Goal: Find contact information: Find contact information

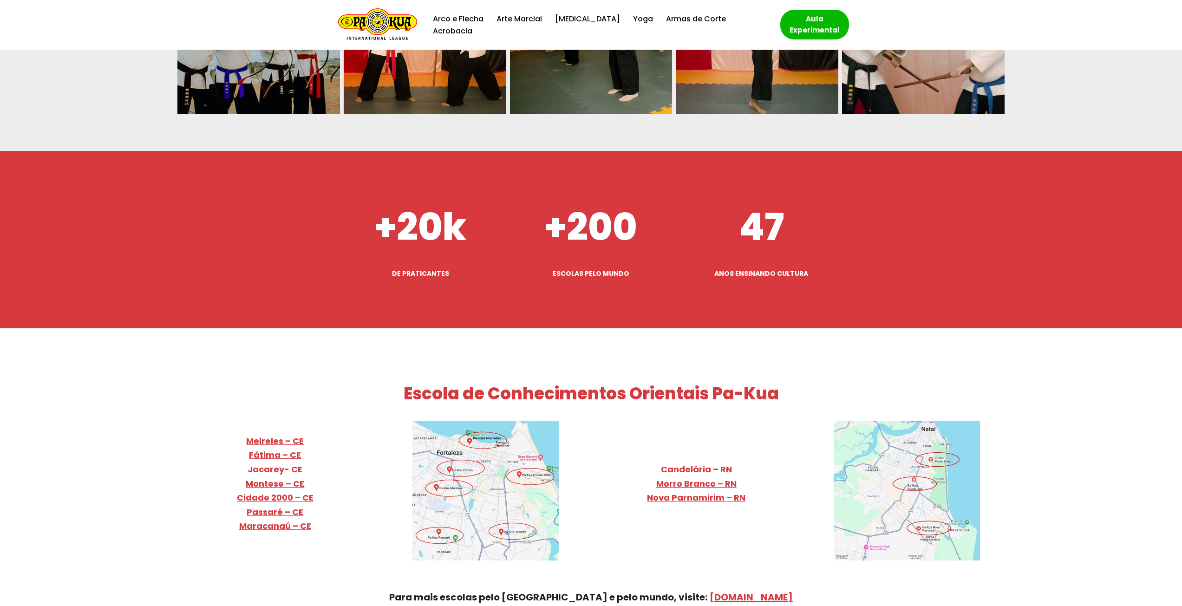
scroll to position [3668, 0]
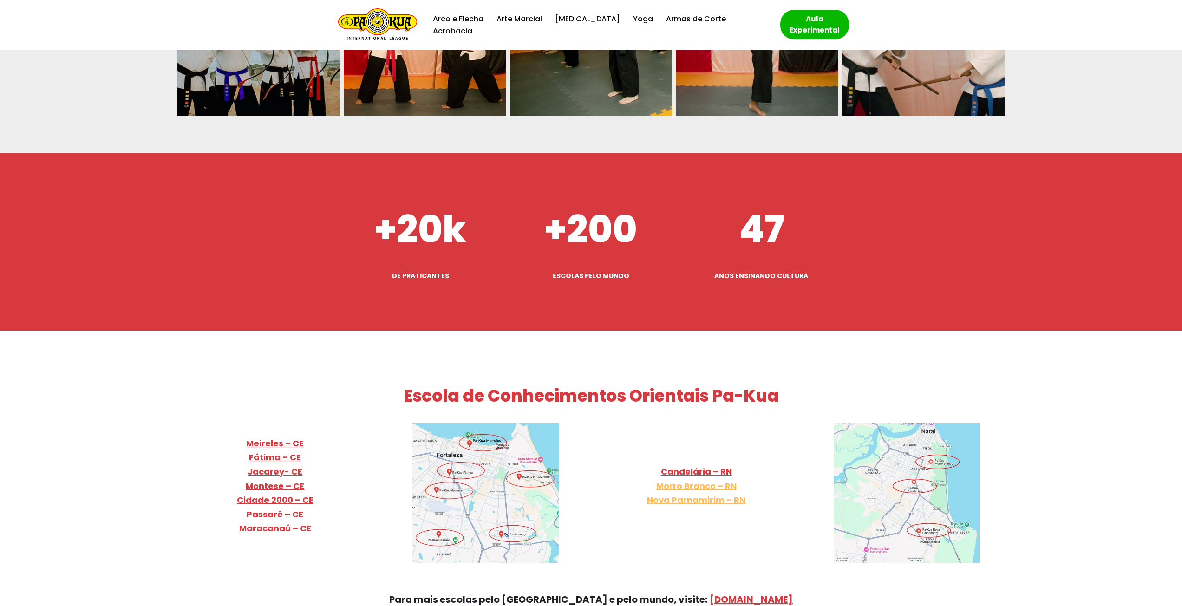
click at [704, 480] on link "Morro Branco – RN Nova Parnamirim – RN" at bounding box center [696, 493] width 98 height 26
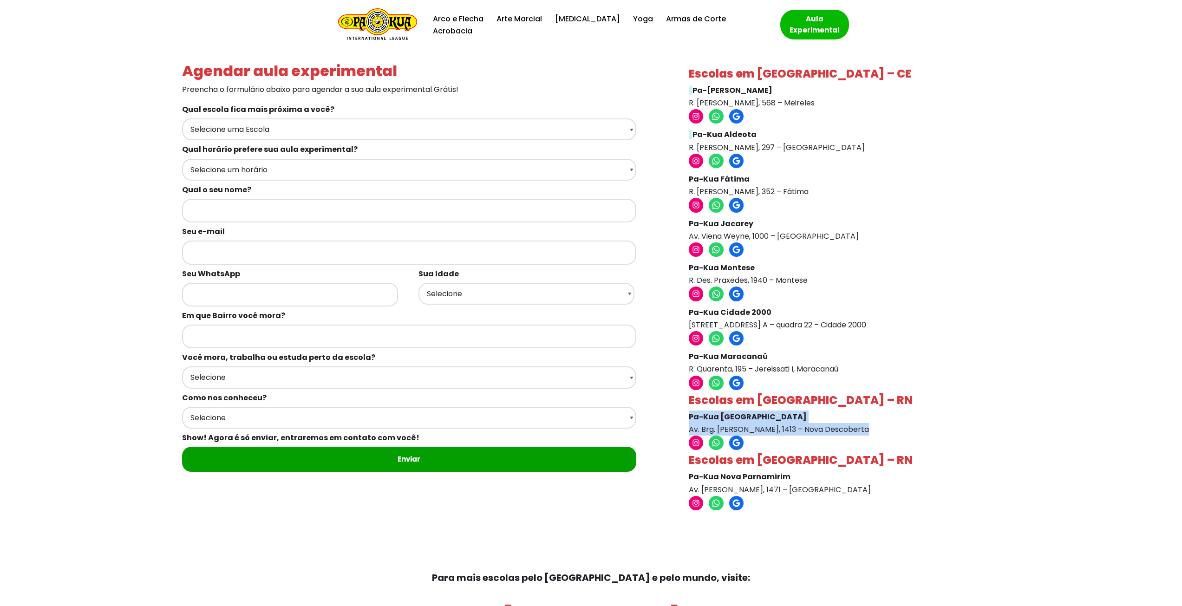
drag, startPoint x: 862, startPoint y: 428, endPoint x: 811, endPoint y: 416, distance: 52.5
click at [688, 410] on div "Escolas em [GEOGRAPHIC_DATA] – CE Pa-Kua Meireles R. [PERSON_NAME], 568 – Meire…" at bounding box center [842, 296] width 325 height 475
copy p "Pa-Kua Morro Branco Av. Brg. [PERSON_NAME], 1413 – Nova Descoberta"
click at [740, 450] on link "Google" at bounding box center [736, 443] width 16 height 16
drag, startPoint x: 870, startPoint y: 487, endPoint x: 681, endPoint y: 470, distance: 189.8
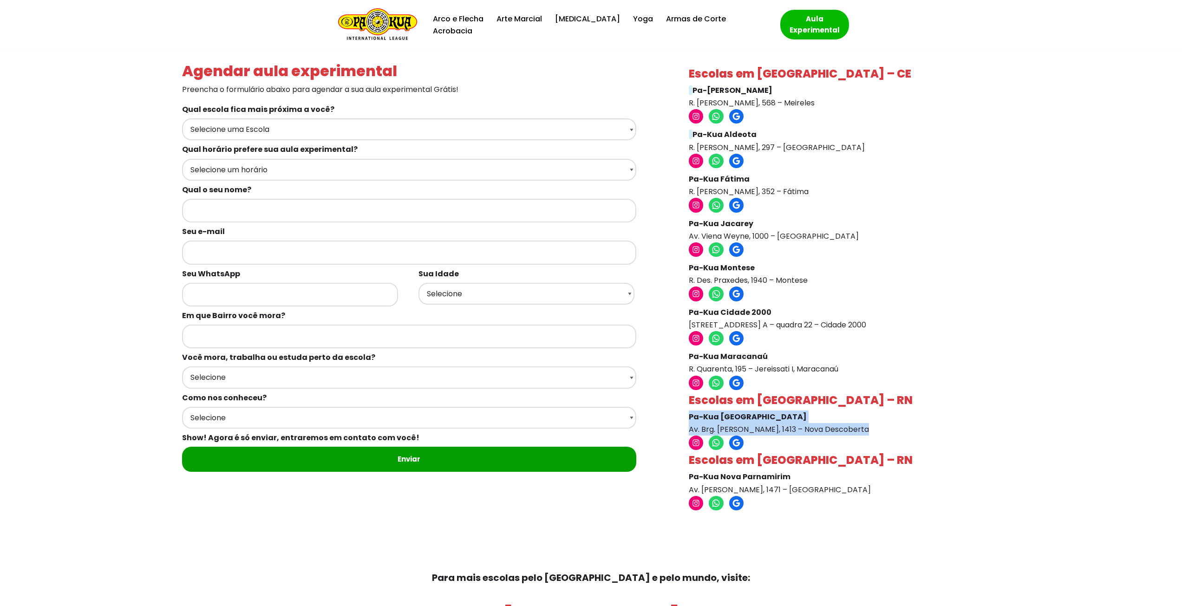
click at [681, 470] on div "Escolas em [GEOGRAPHIC_DATA] – CE Pa-Kua Meireles R. [PERSON_NAME], 568 – Meire…" at bounding box center [842, 296] width 325 height 475
copy p "Pa-Kua Nova Parnamirim Av. [PERSON_NAME], 1471 – [GEOGRAPHIC_DATA]"
click at [741, 497] on link "Google" at bounding box center [736, 503] width 16 height 16
